Goal: Transaction & Acquisition: Book appointment/travel/reservation

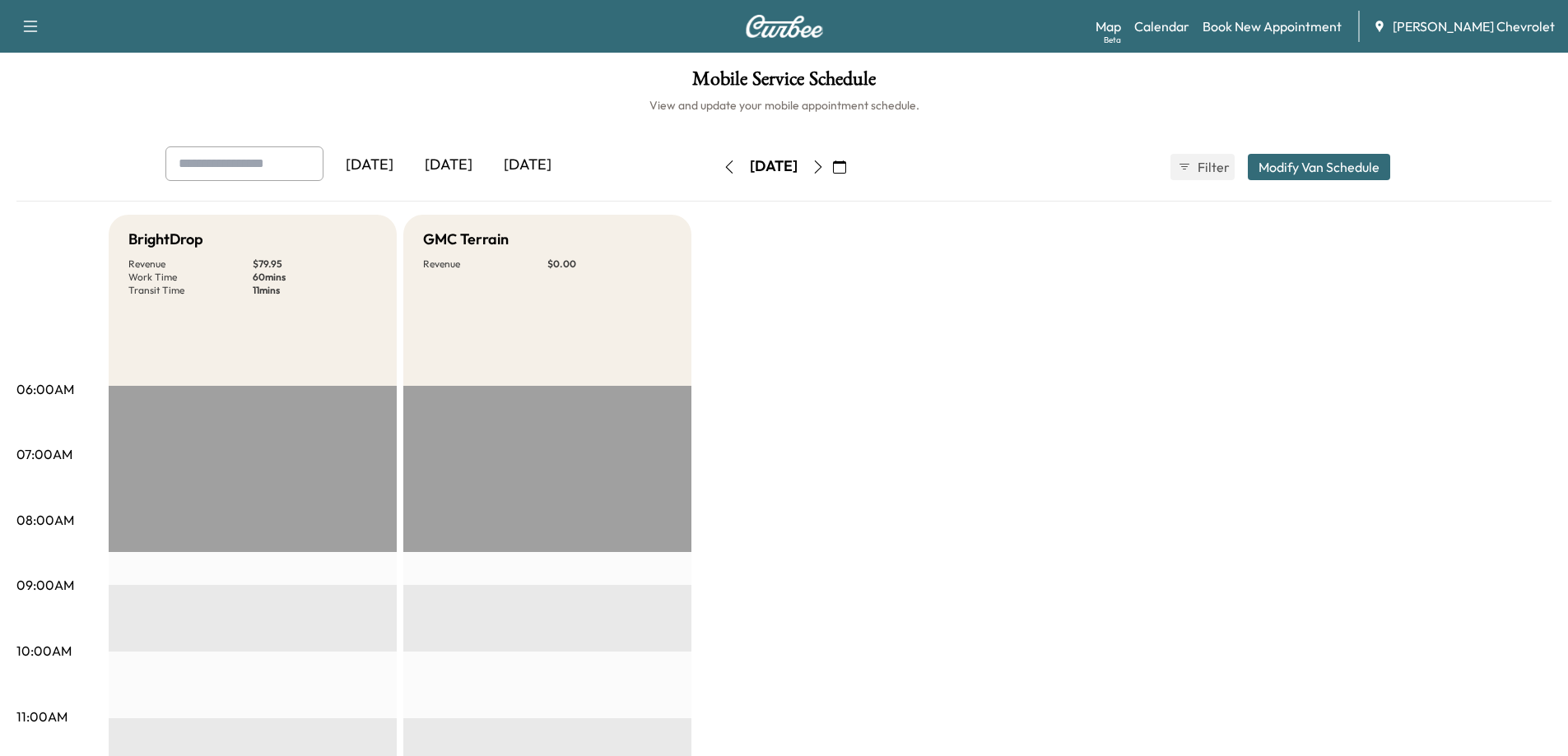
click at [467, 162] on div "[DATE]" at bounding box center [448, 166] width 79 height 38
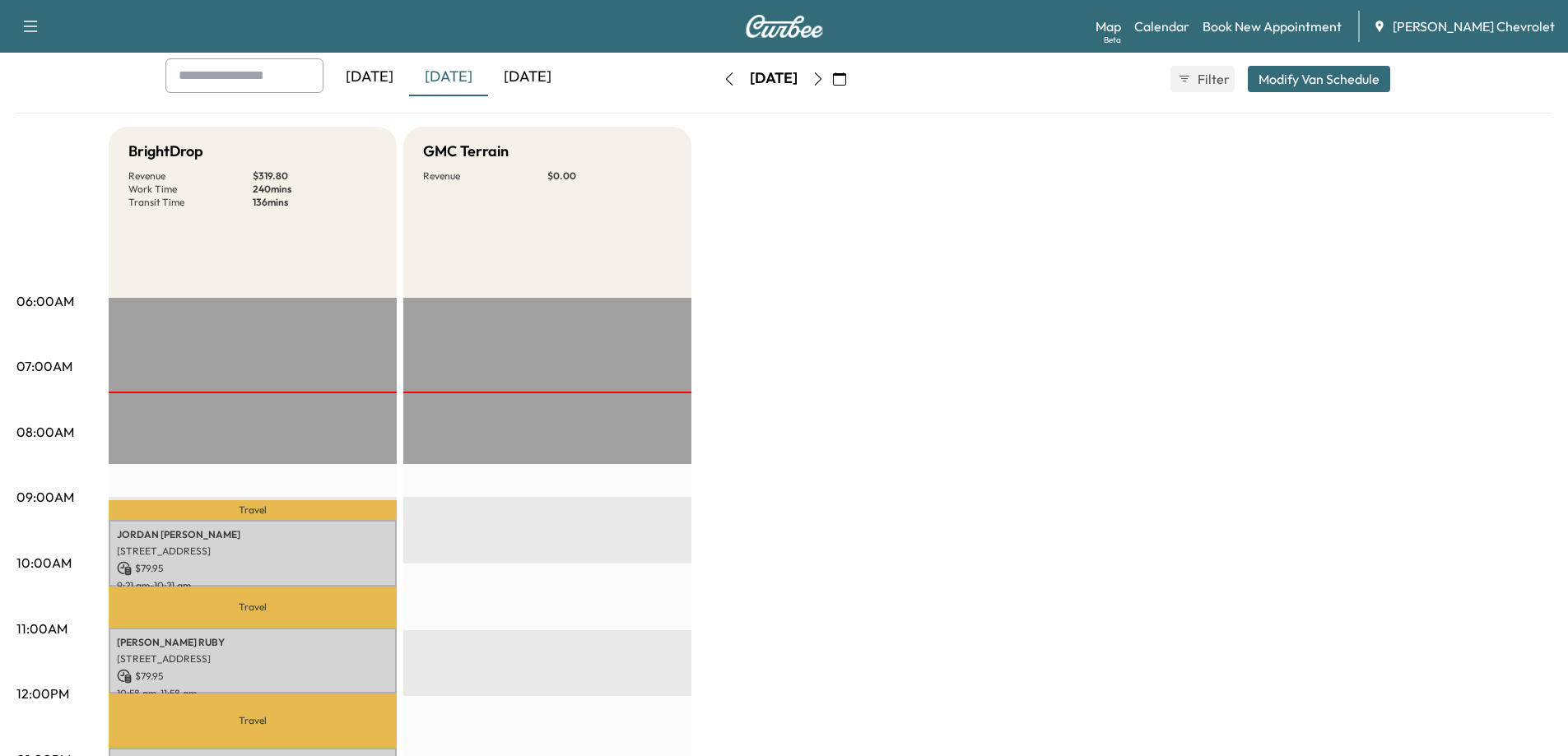
scroll to position [82, 0]
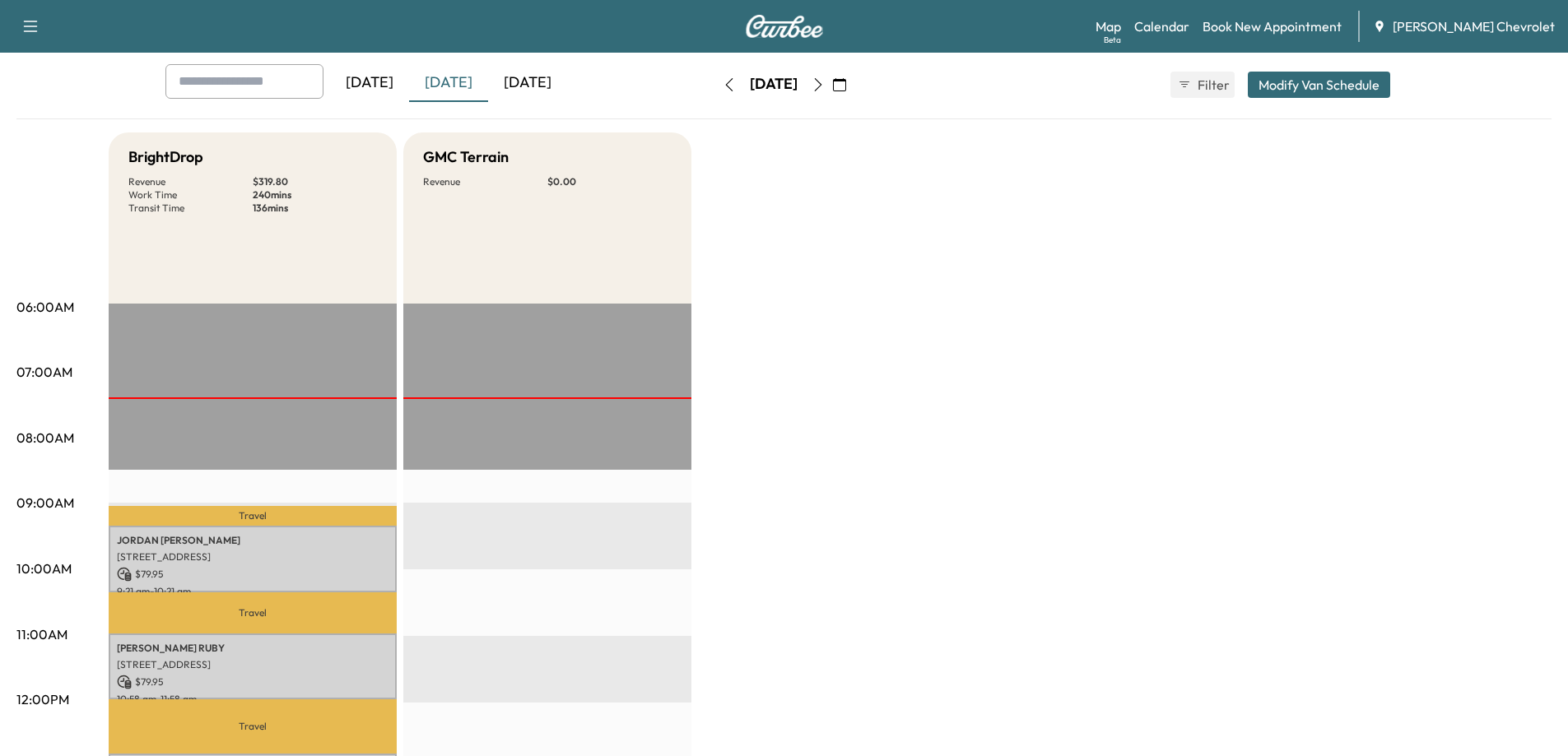
click at [825, 78] on icon "button" at bounding box center [818, 84] width 13 height 13
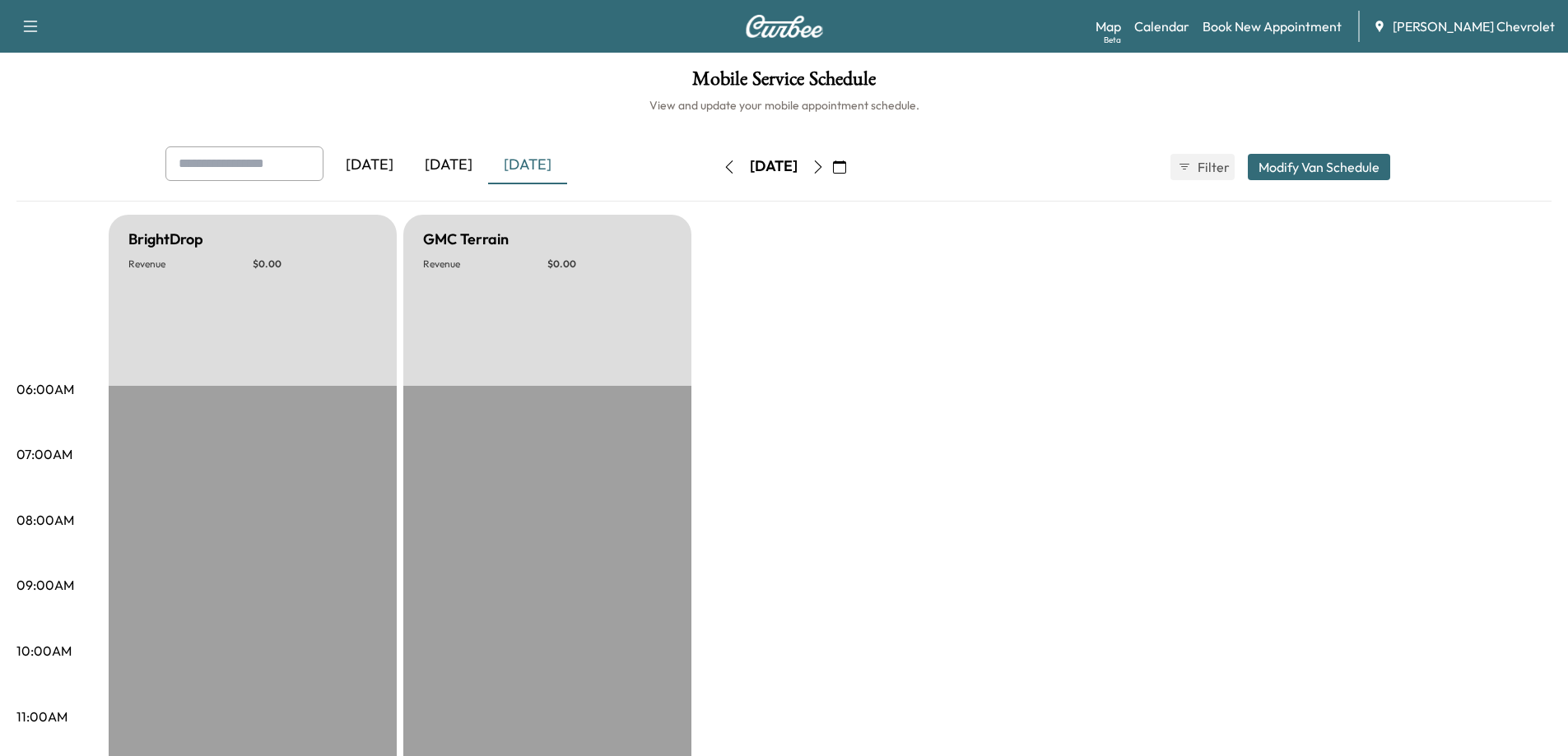
click at [833, 165] on button "button" at bounding box center [818, 167] width 28 height 27
click at [825, 165] on icon "button" at bounding box center [818, 167] width 13 height 13
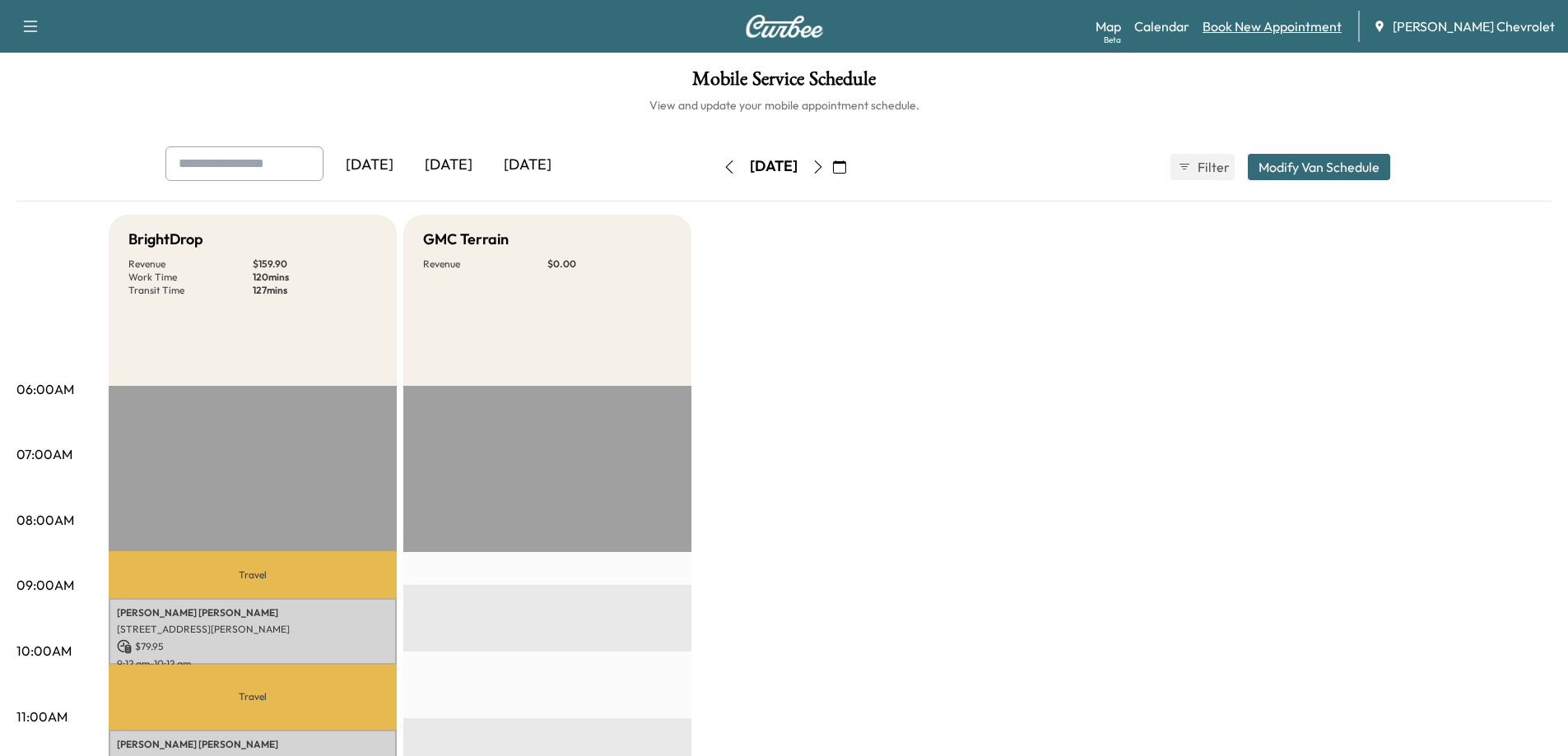
click at [1332, 26] on link "Book New Appointment" at bounding box center [1272, 26] width 139 height 20
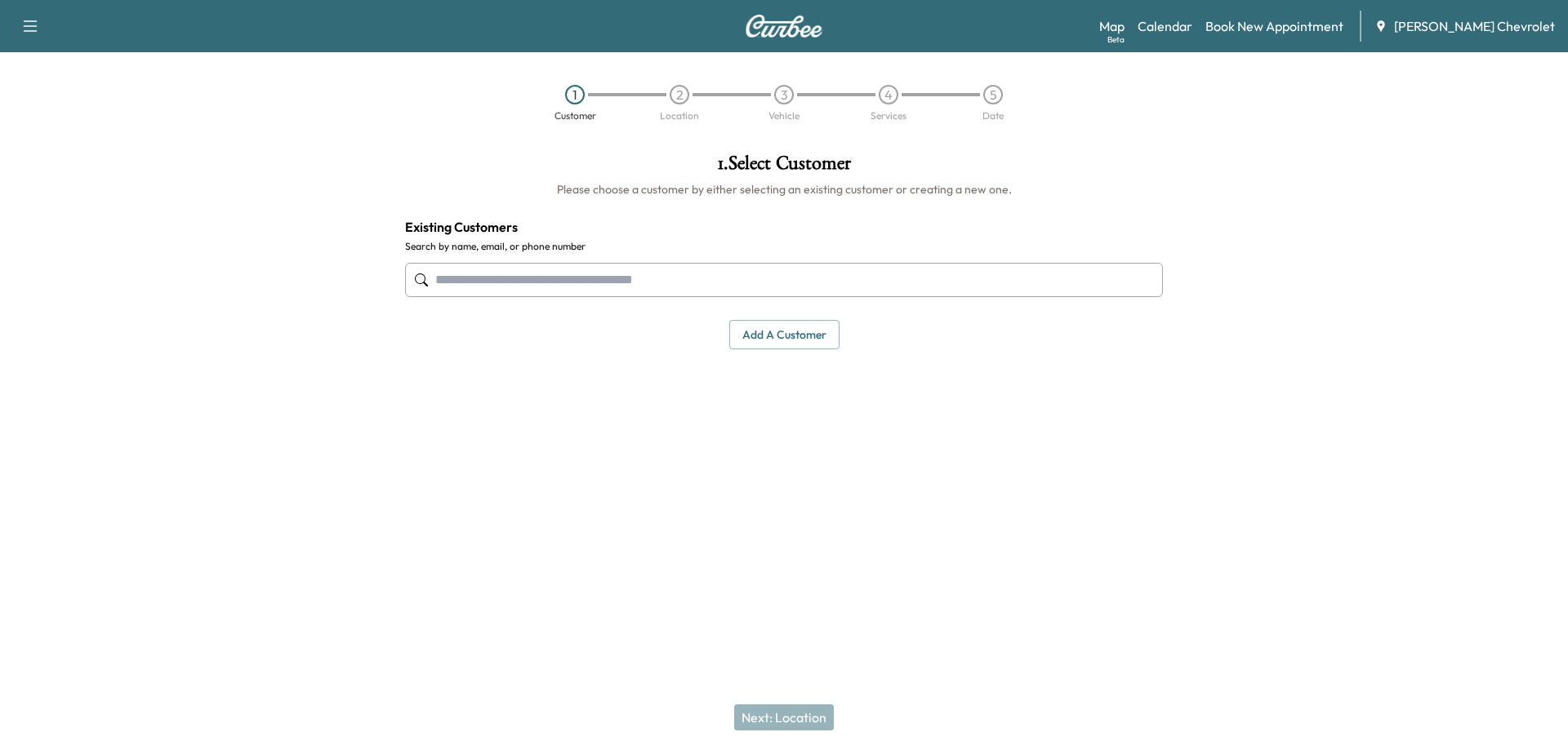
click at [640, 282] on input "text" at bounding box center [783, 280] width 758 height 34
click at [561, 271] on input "text" at bounding box center [783, 280] width 758 height 34
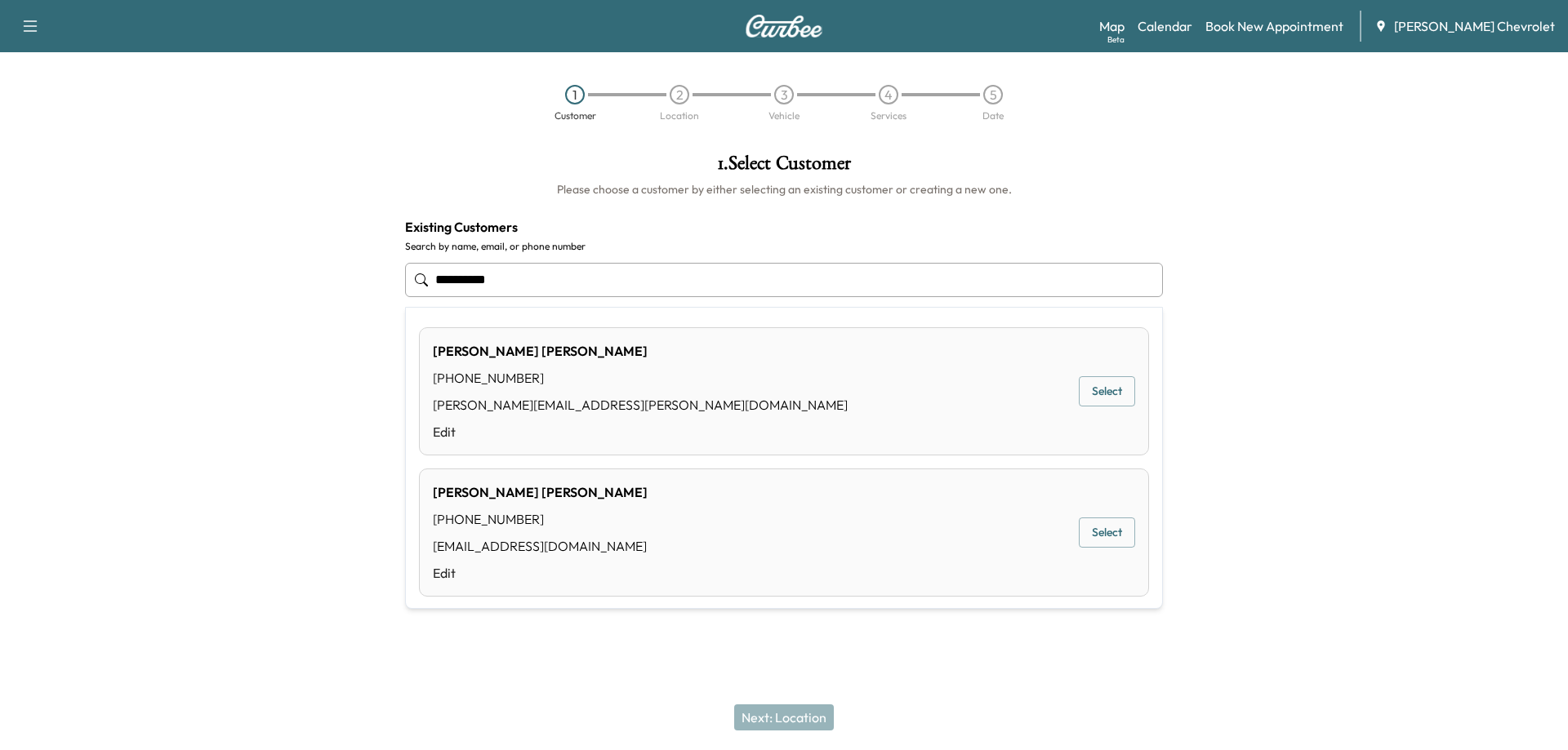
click at [1079, 537] on button "Select" at bounding box center [1107, 532] width 56 height 30
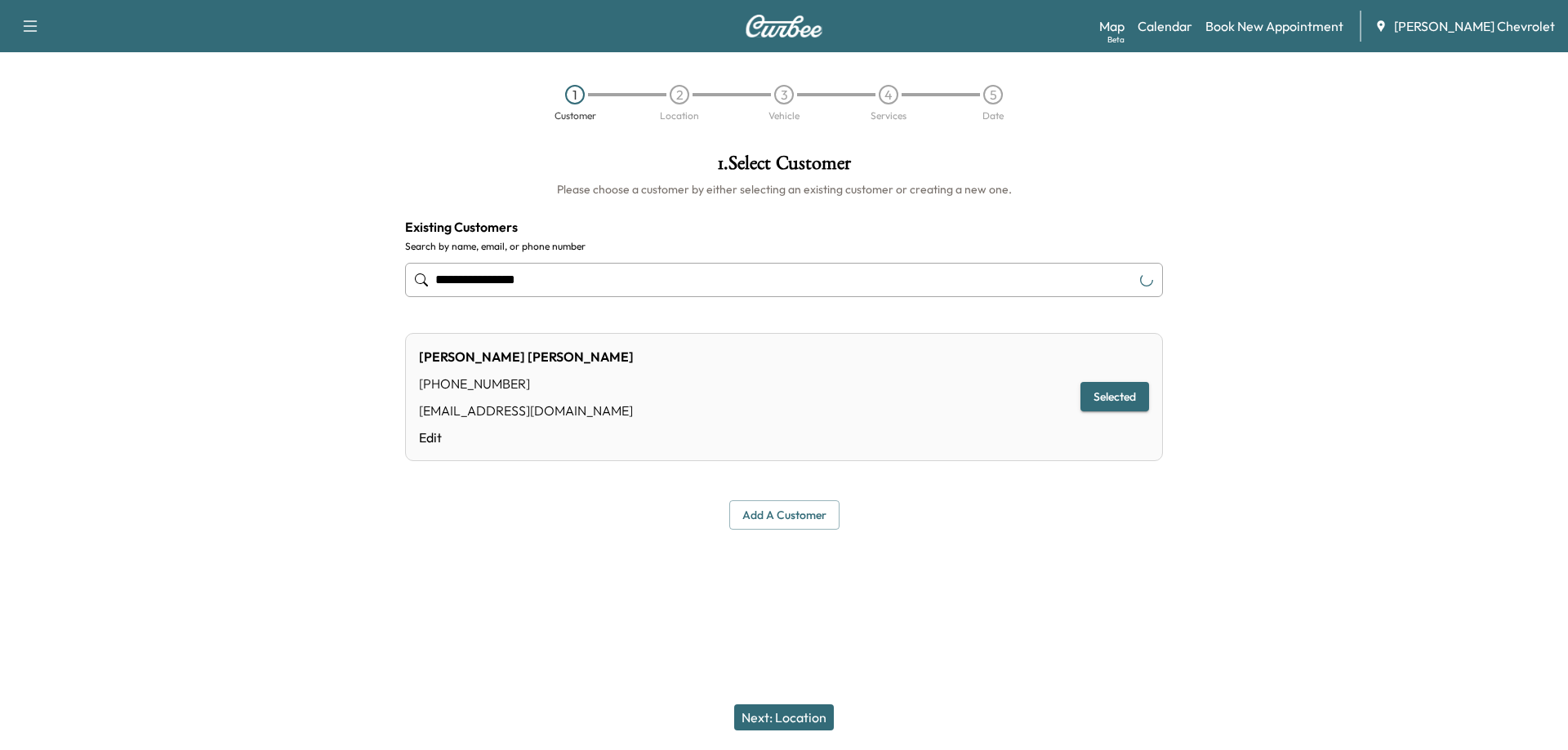
type input "**********"
click at [806, 717] on button "Next: Location" at bounding box center [783, 718] width 100 height 26
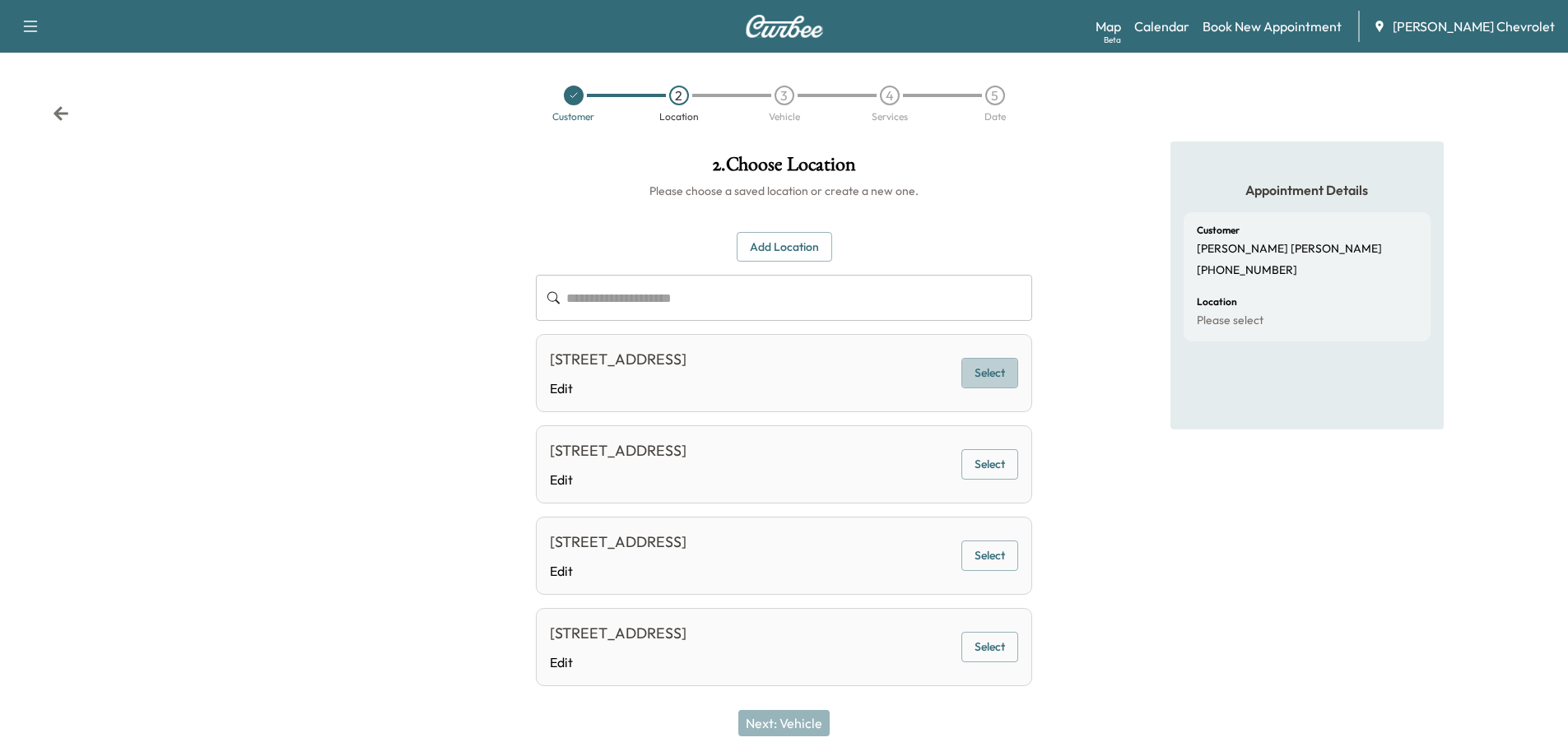
click at [981, 379] on button "Select" at bounding box center [990, 373] width 57 height 30
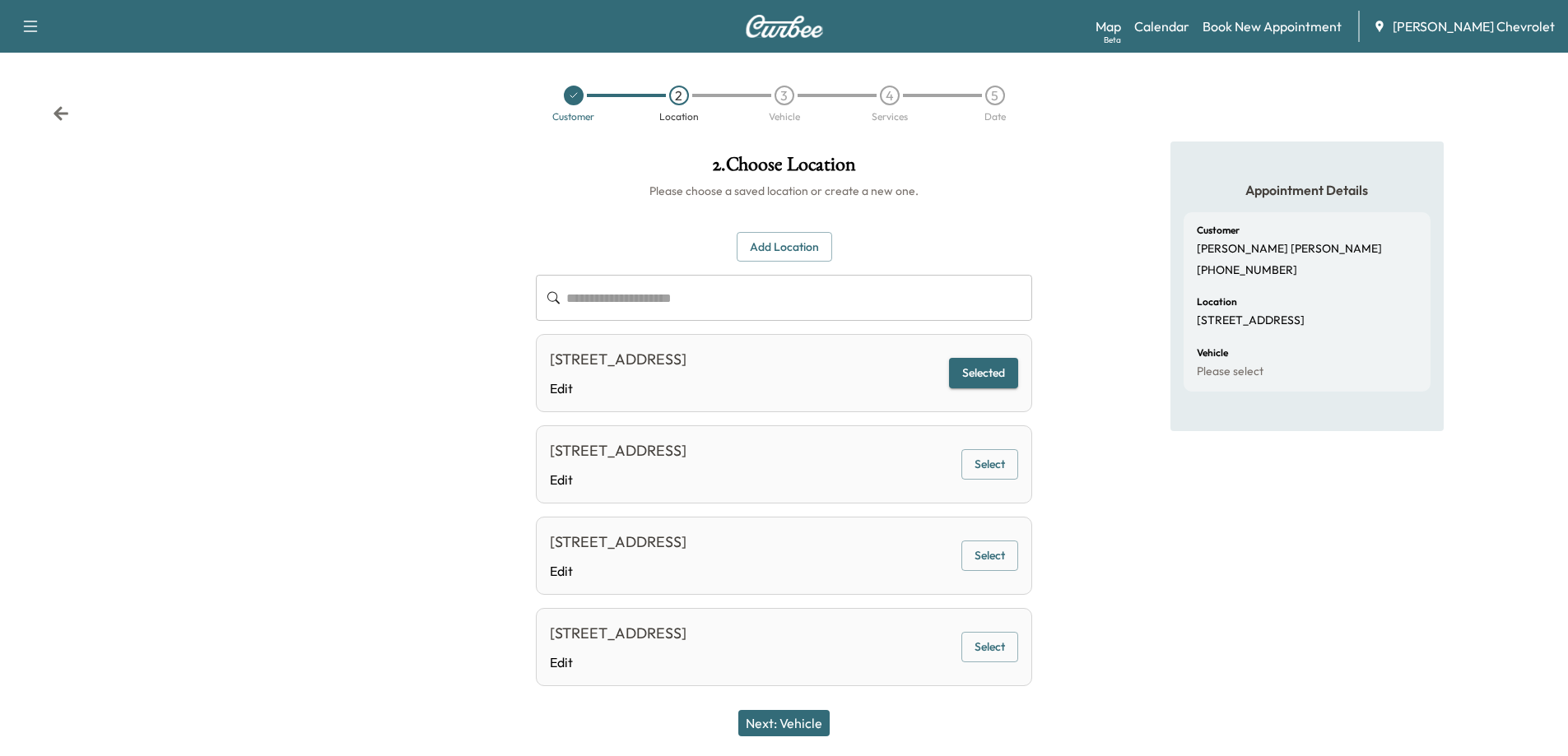
click at [799, 718] on button "Next: Vehicle" at bounding box center [784, 723] width 91 height 27
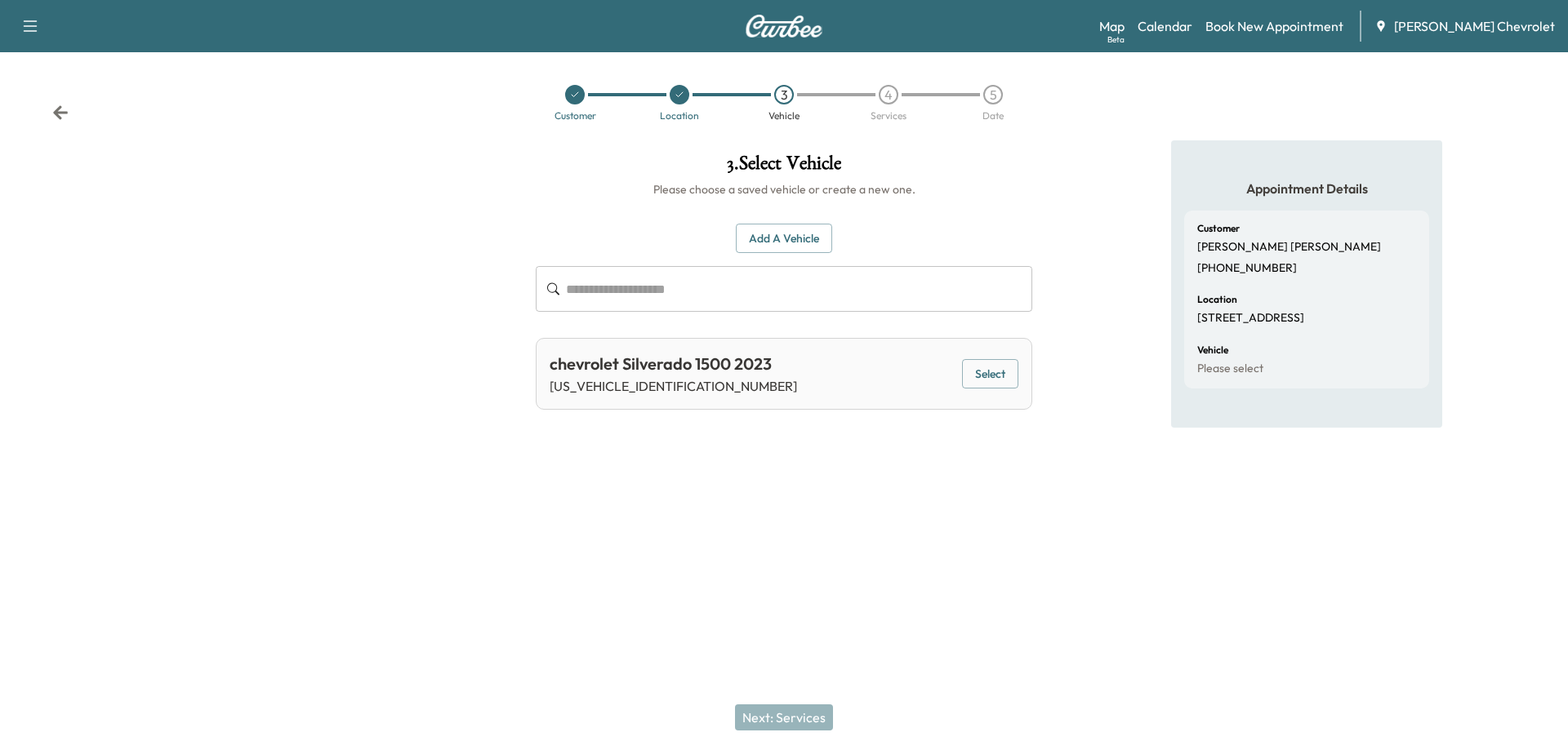
click at [986, 373] on button "Select" at bounding box center [990, 374] width 56 height 30
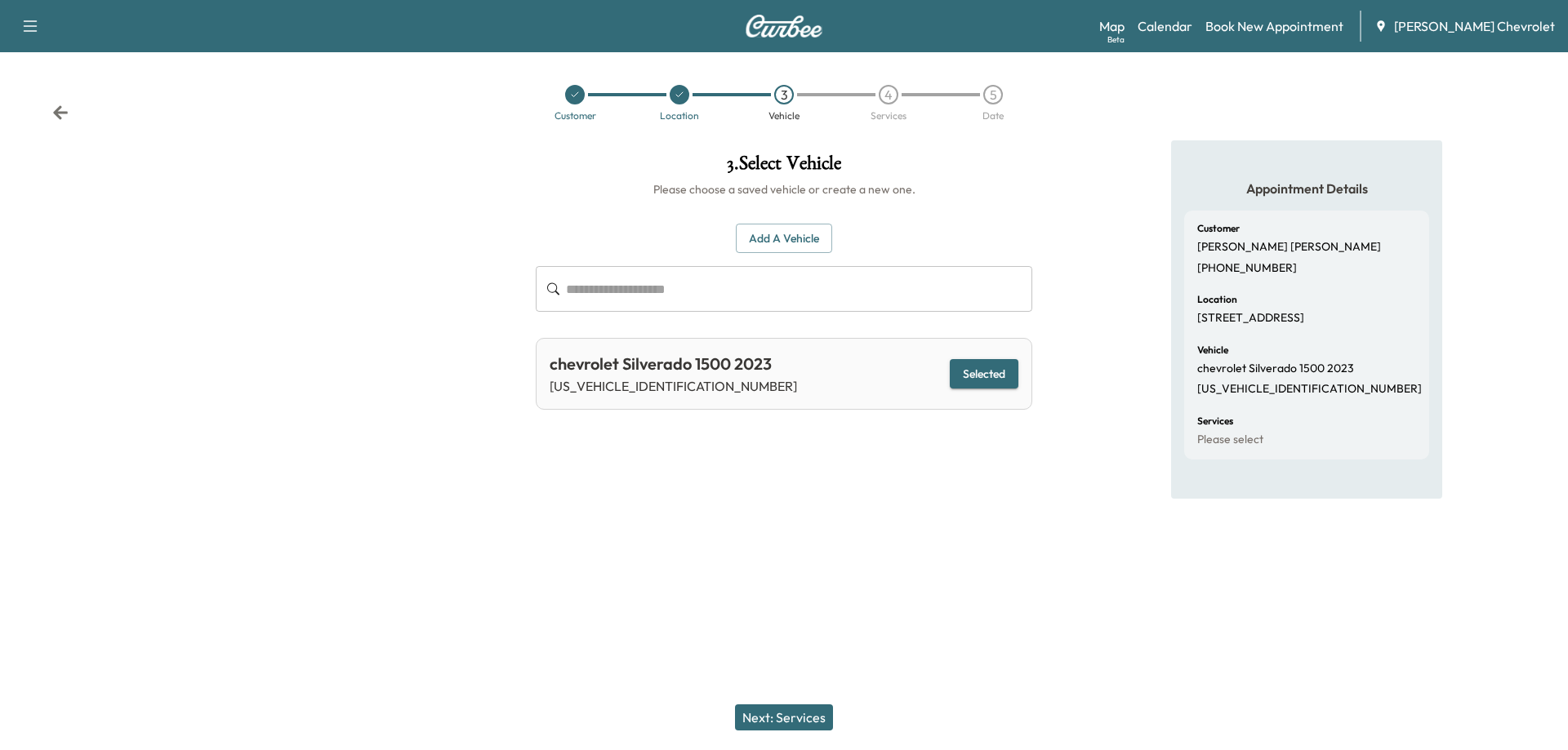
click at [793, 723] on button "Next: Services" at bounding box center [783, 718] width 98 height 26
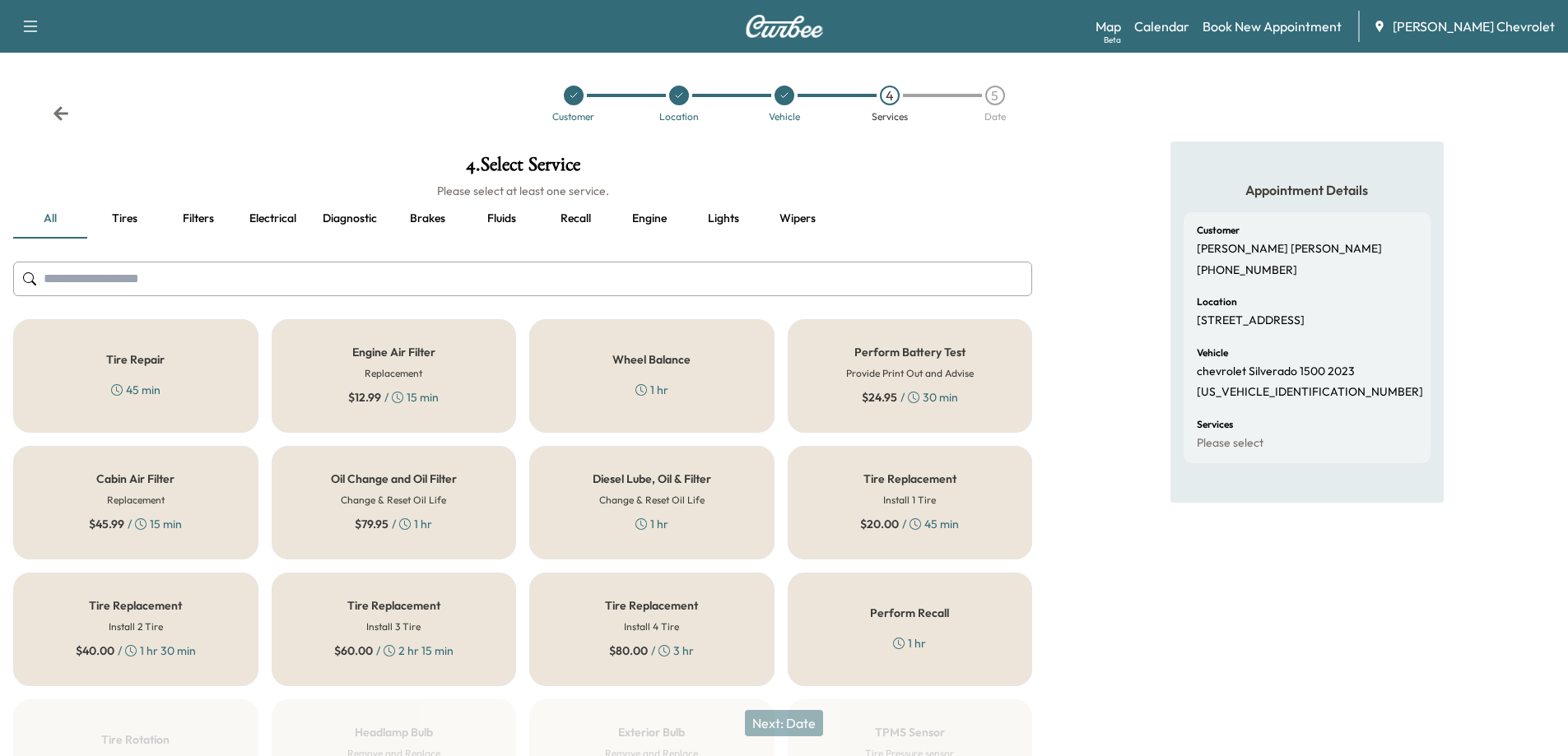
click at [454, 521] on div "Oil Change and Oil Filter Change & Reset Oil Life $ 79.95 / 1 hr" at bounding box center [394, 503] width 246 height 113
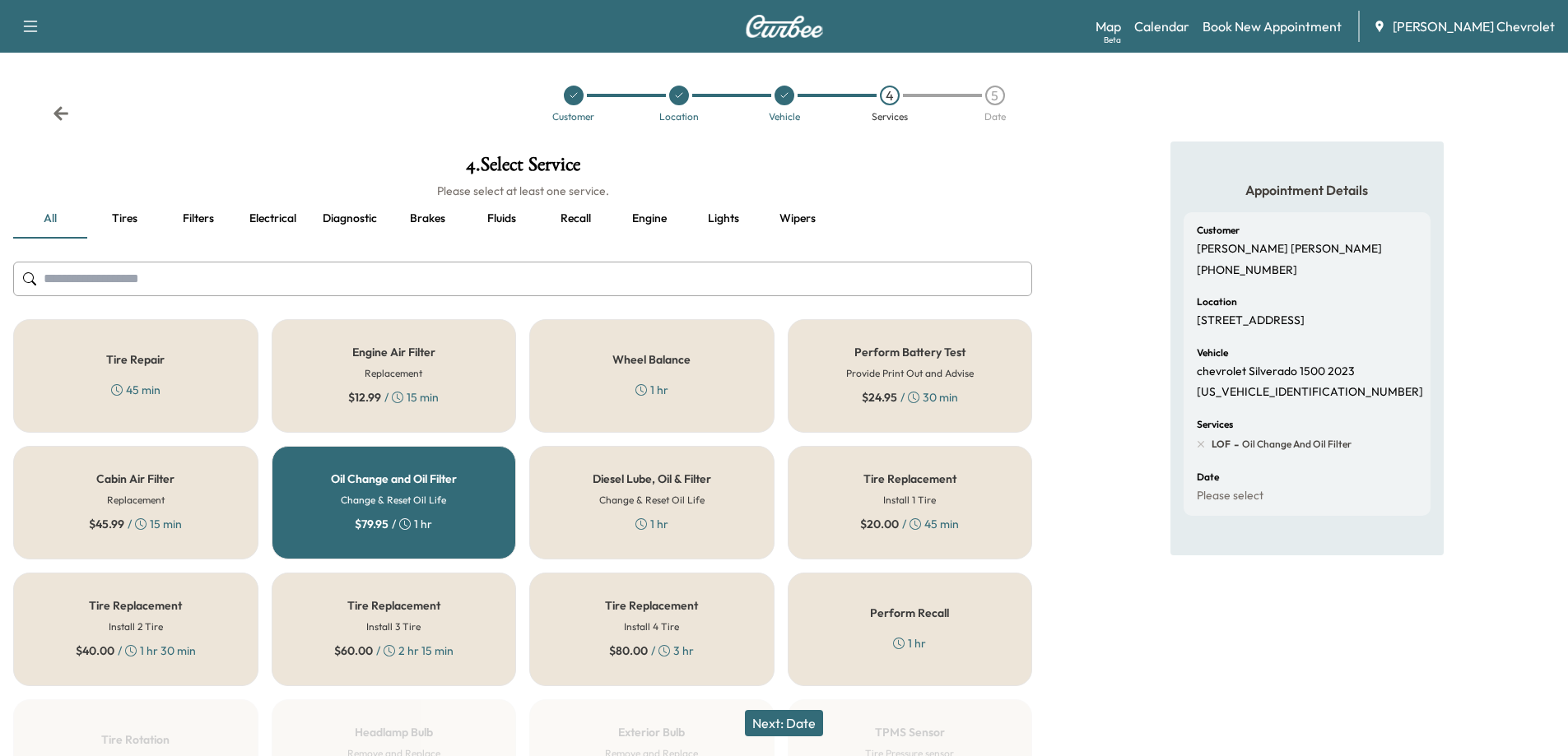
click at [765, 717] on button "Next: Date" at bounding box center [784, 723] width 78 height 27
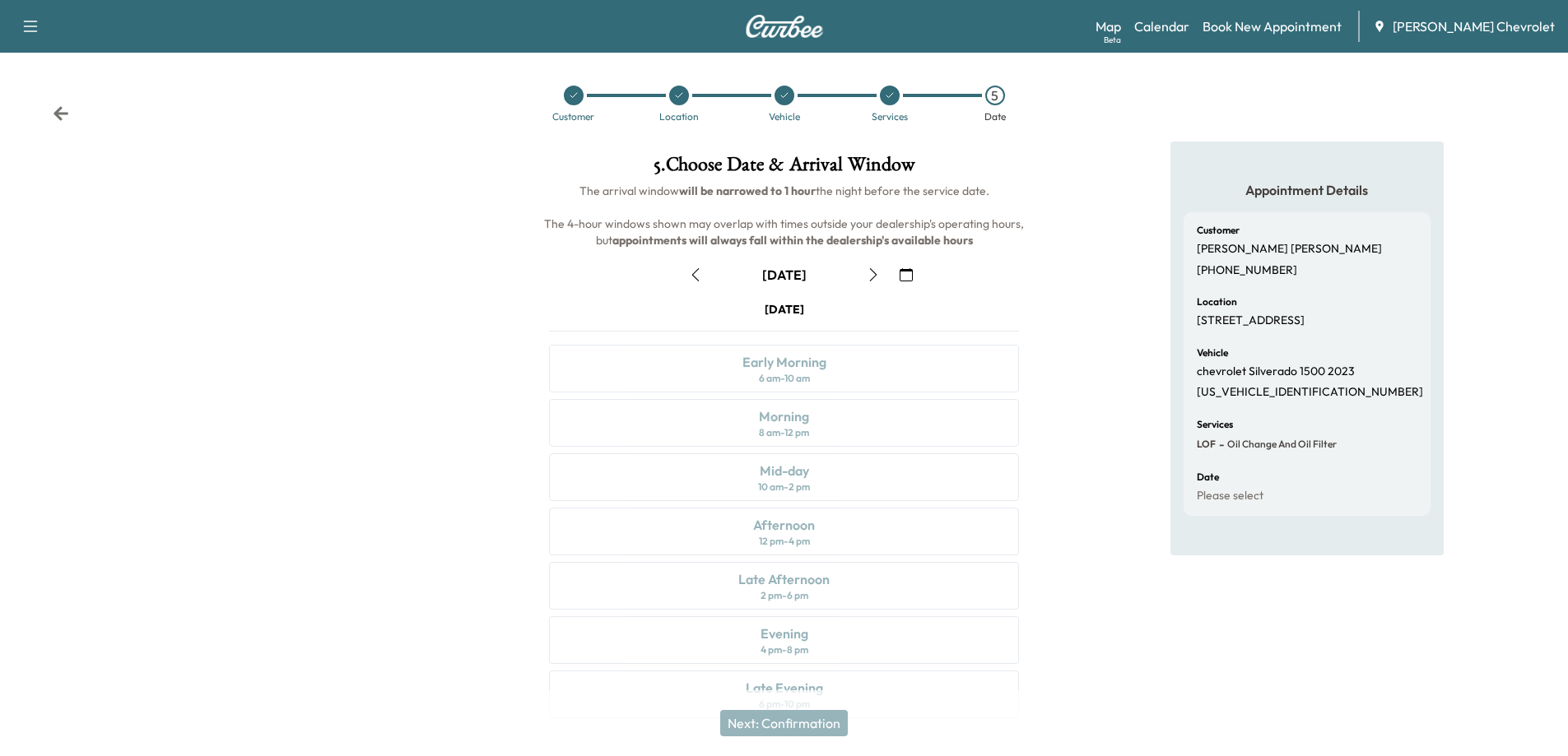
click at [867, 277] on icon "button" at bounding box center [873, 274] width 13 height 13
click at [817, 594] on div "Late Afternoon 2 pm - 6 pm" at bounding box center [784, 586] width 470 height 48
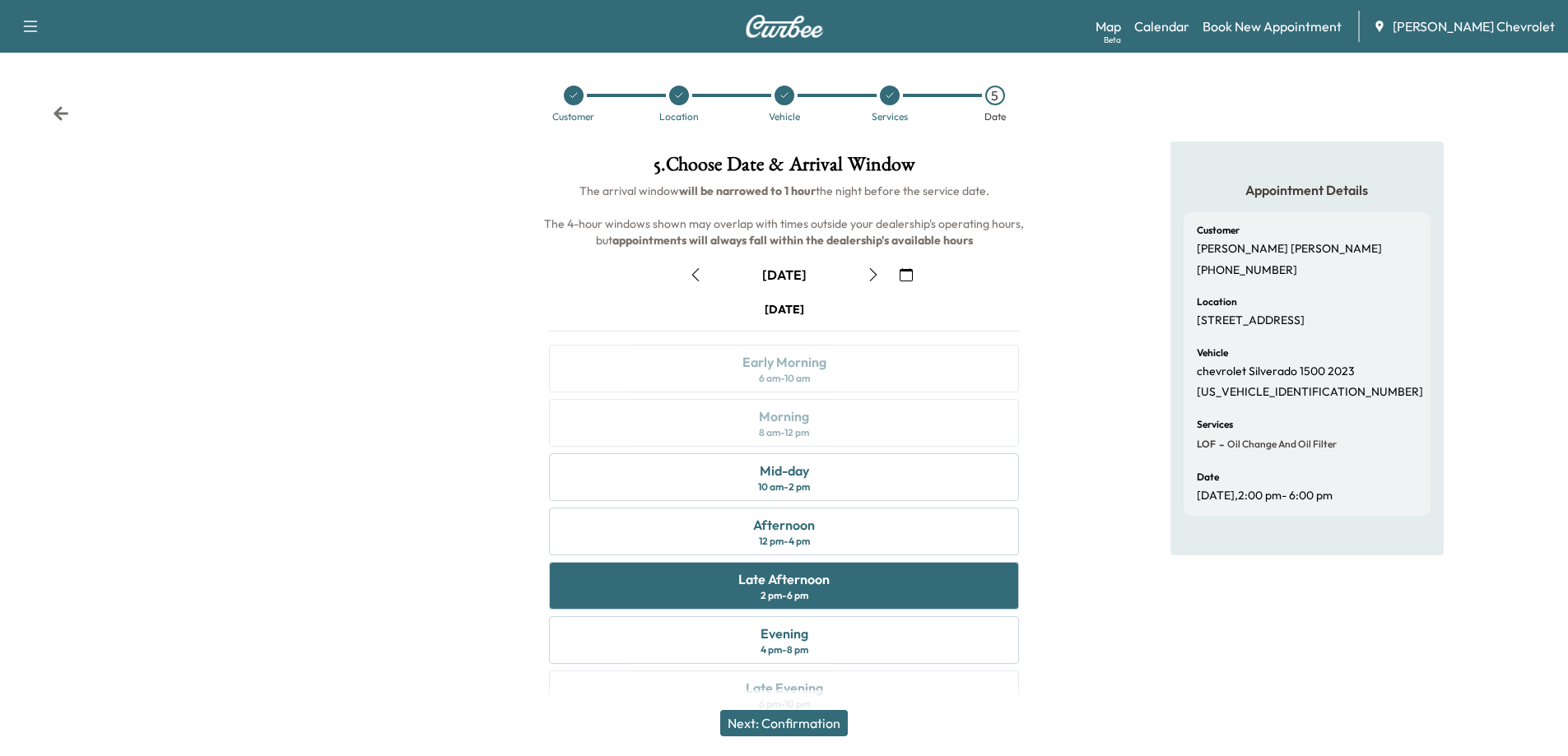
click at [815, 729] on button "Next: Confirmation" at bounding box center [784, 723] width 128 height 27
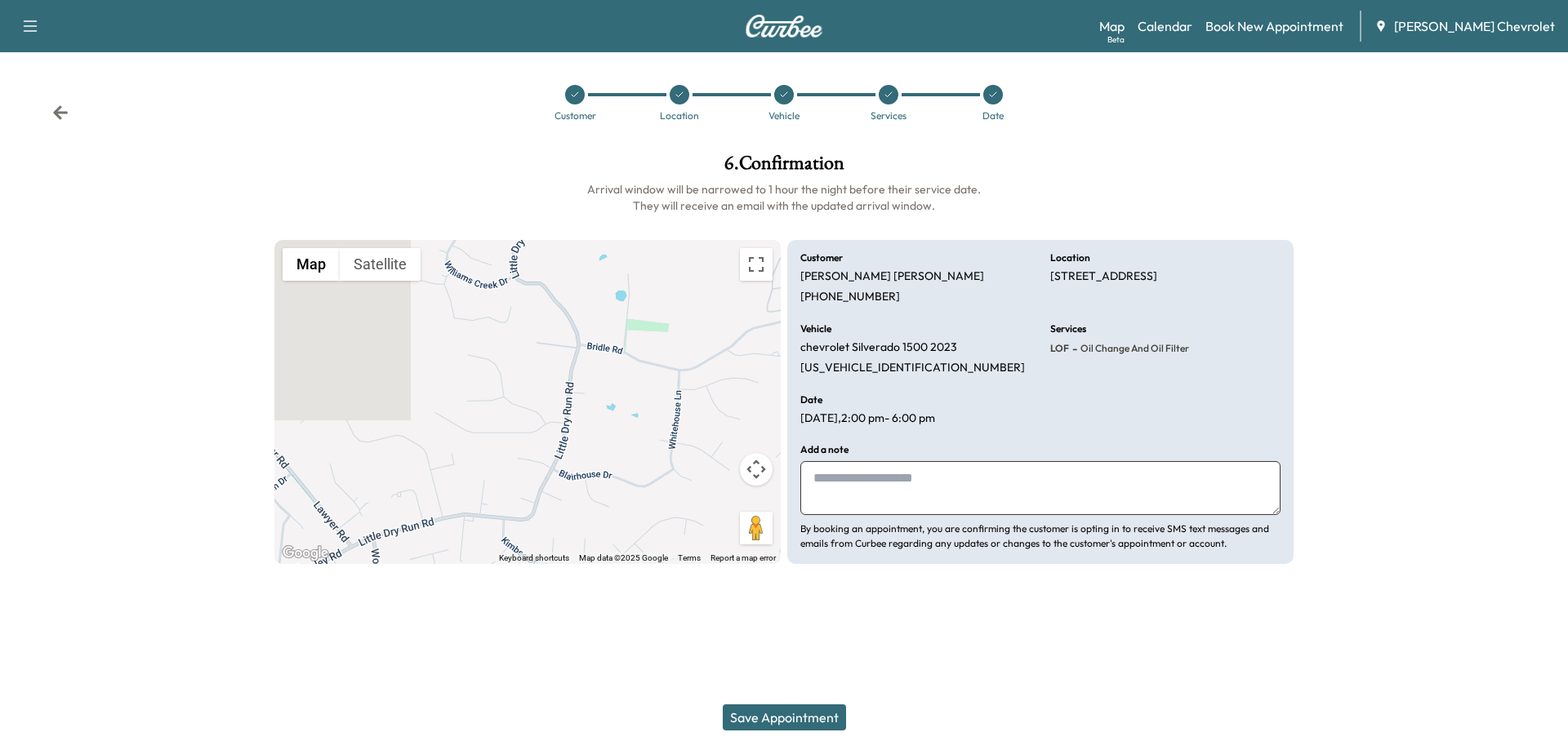
click at [804, 712] on button "Save Appointment" at bounding box center [784, 718] width 124 height 26
